Goal: Navigation & Orientation: Find specific page/section

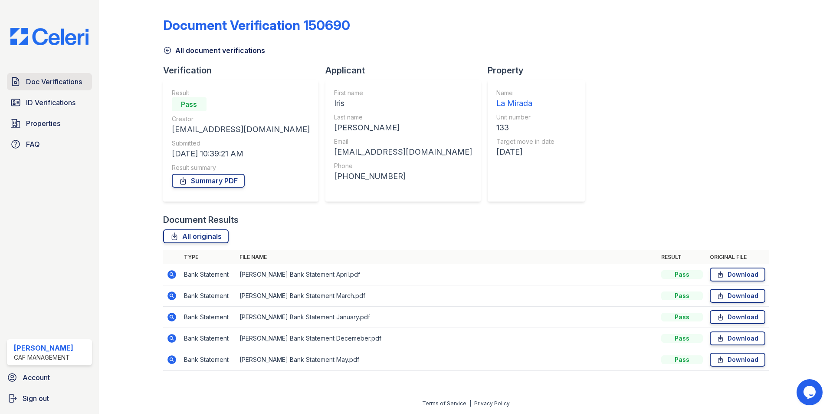
click at [28, 89] on link "Doc Verifications" at bounding box center [49, 81] width 85 height 17
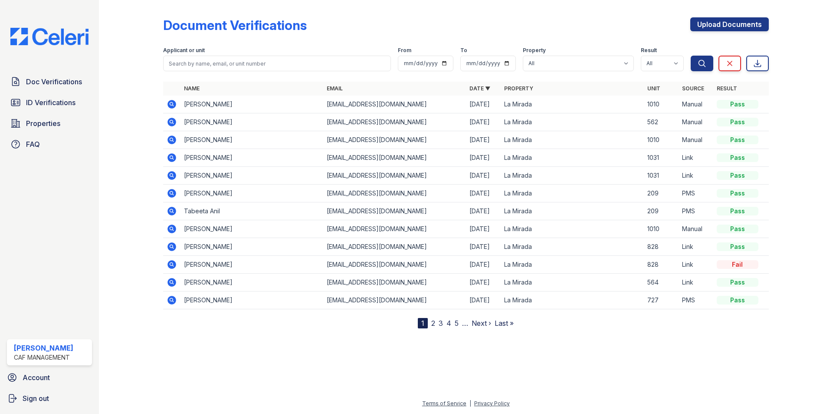
click at [25, 98] on link "ID Verifications" at bounding box center [49, 102] width 85 height 17
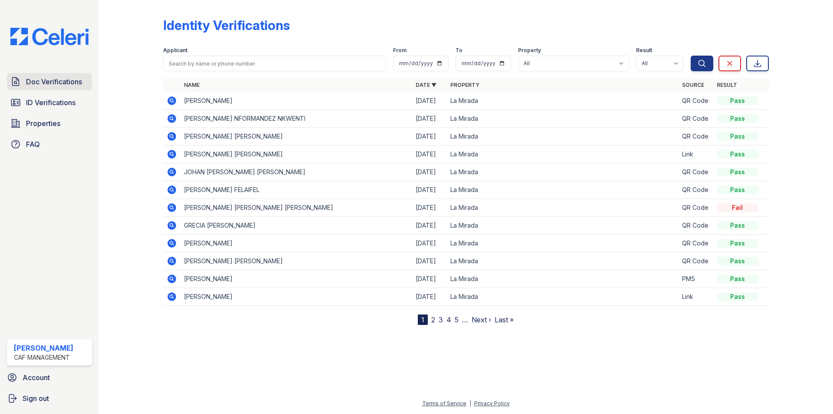
click at [76, 79] on span "Doc Verifications" at bounding box center [54, 81] width 56 height 10
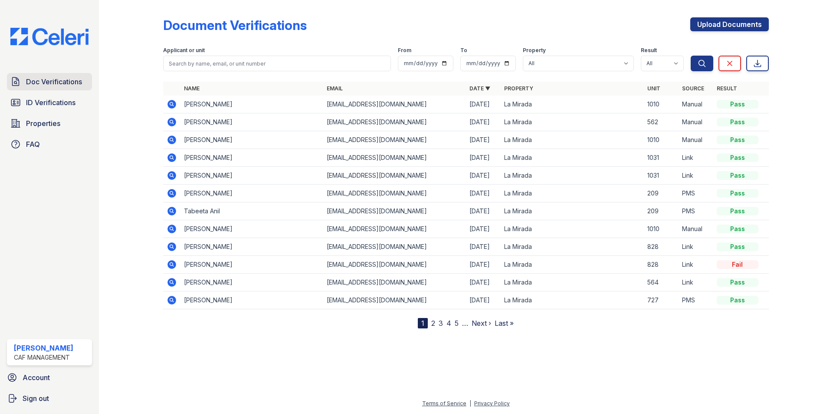
click at [75, 83] on span "Doc Verifications" at bounding box center [54, 81] width 56 height 10
click at [69, 100] on span "ID Verifications" at bounding box center [50, 102] width 49 height 10
